Goal: Task Accomplishment & Management: Manage account settings

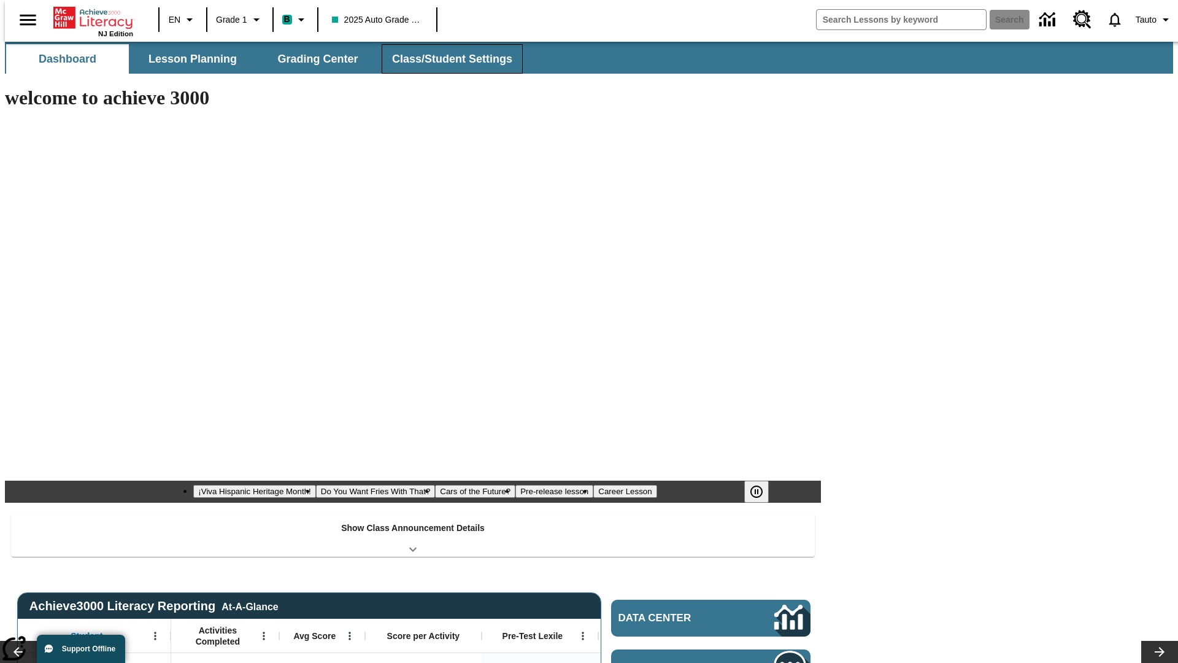
click at [446, 59] on button "Class/Student Settings" at bounding box center [452, 58] width 141 height 29
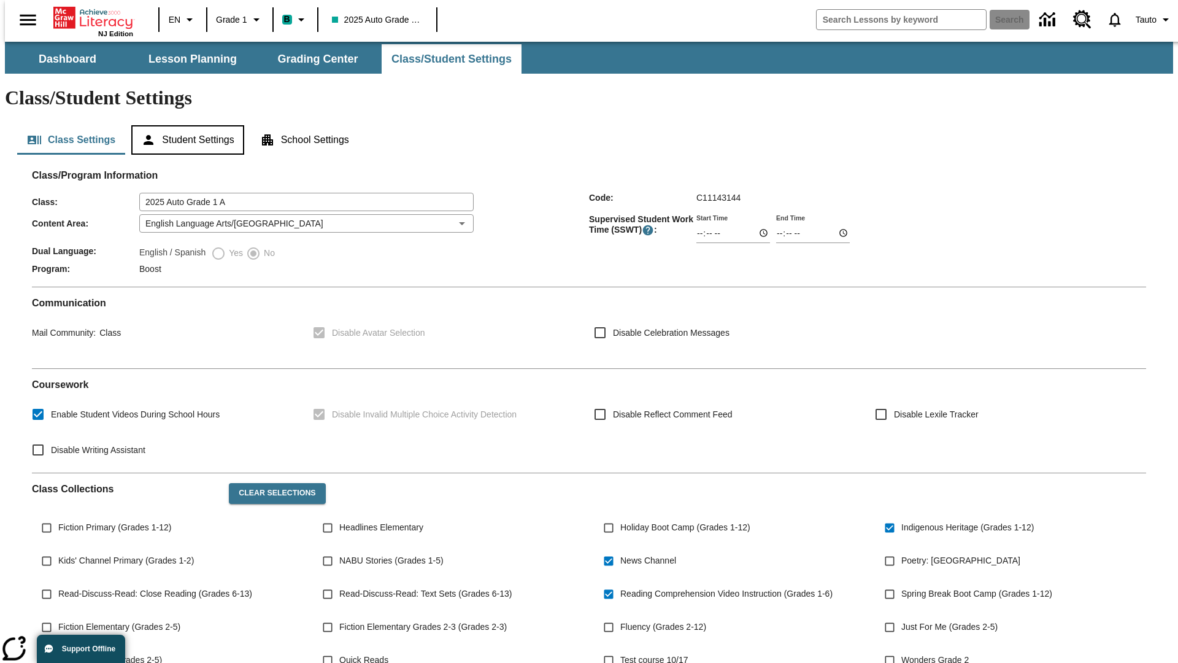
click at [185, 125] on button "Student Settings" at bounding box center [187, 139] width 112 height 29
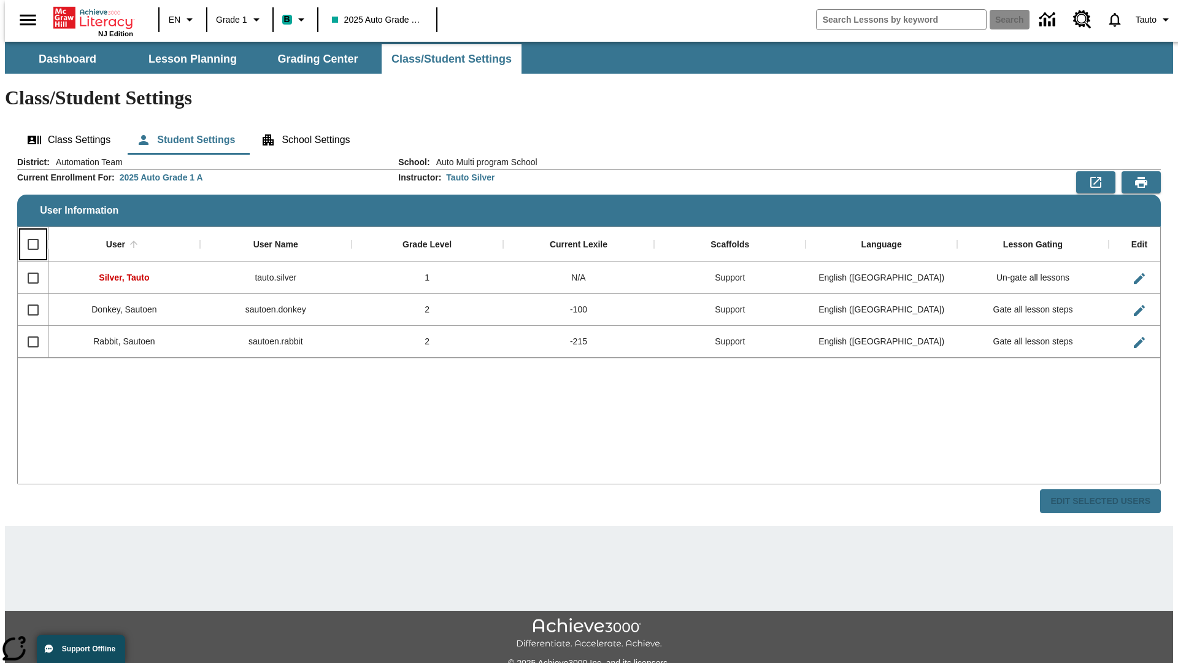
click at [28, 231] on input "Select all rows" at bounding box center [33, 244] width 26 height 26
checkbox input "true"
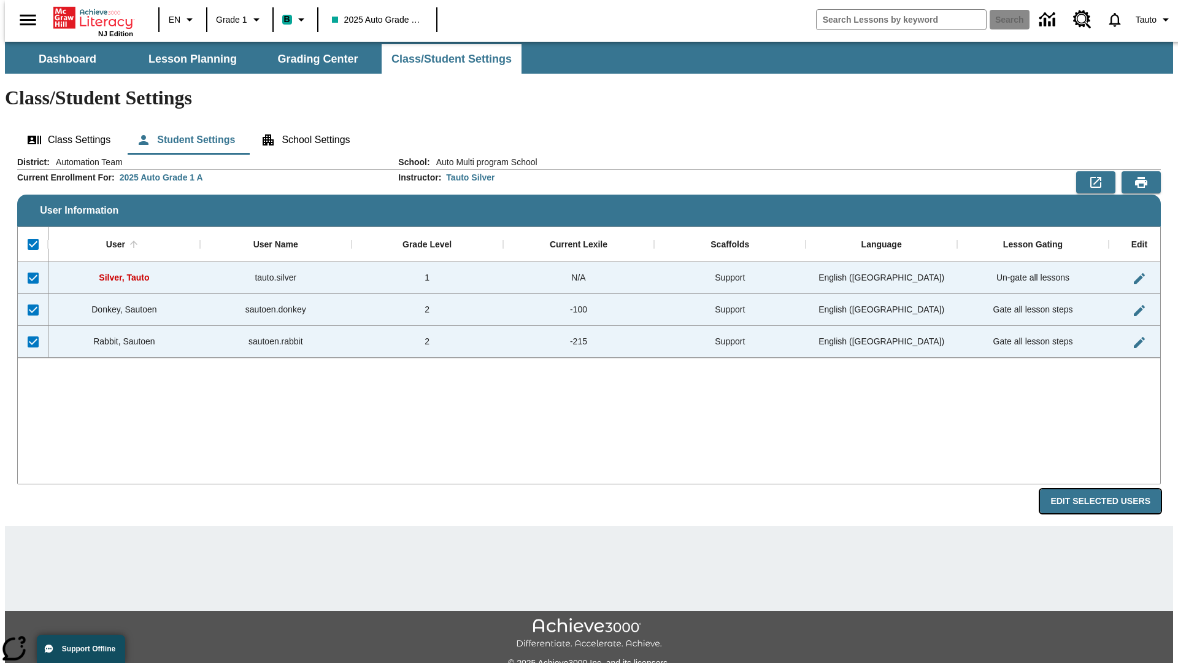
click at [1110, 489] on button "Edit Selected Users" at bounding box center [1100, 501] width 121 height 24
